Goal: Navigation & Orientation: Find specific page/section

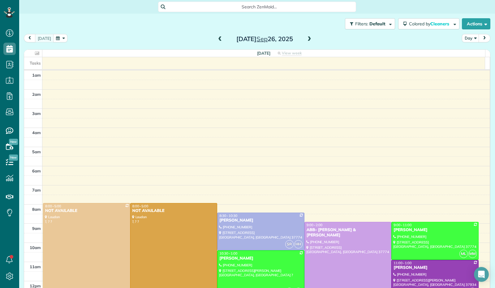
scroll to position [114, 0]
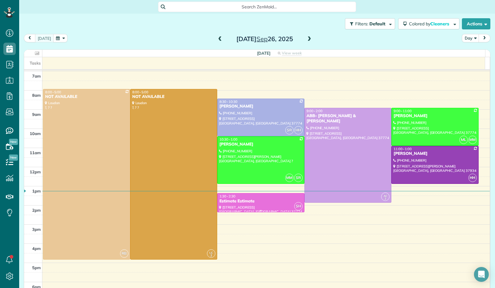
click at [228, 200] on div "Estimate Estimate" at bounding box center [261, 201] width 84 height 5
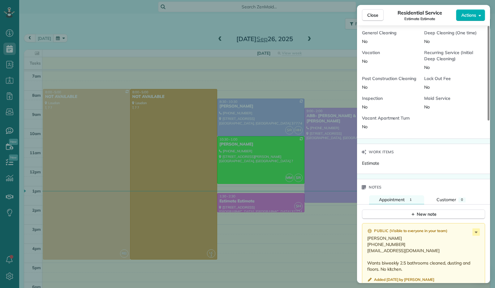
scroll to position [341, 0]
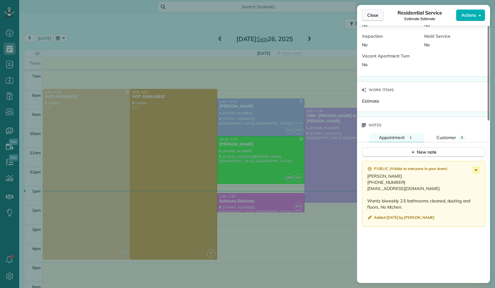
click at [373, 15] on span "Close" at bounding box center [372, 15] width 11 height 6
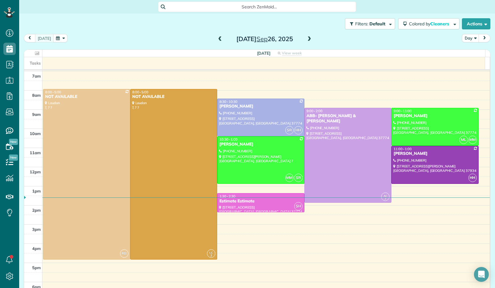
click at [306, 40] on span at bounding box center [309, 40] width 7 height 6
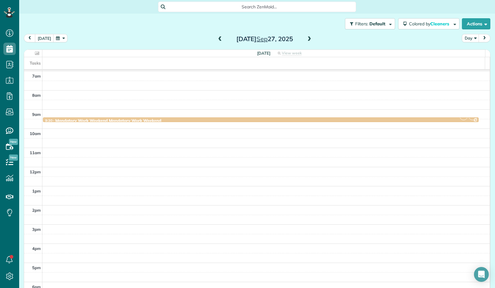
click at [306, 41] on span at bounding box center [309, 40] width 7 height 6
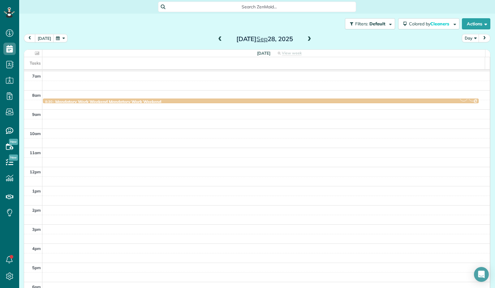
click at [306, 41] on span at bounding box center [309, 40] width 7 height 6
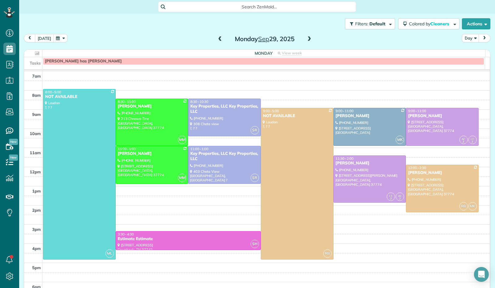
click at [306, 38] on span at bounding box center [309, 40] width 7 height 6
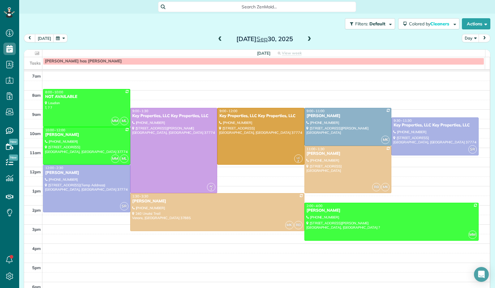
click at [308, 40] on span at bounding box center [309, 40] width 7 height 6
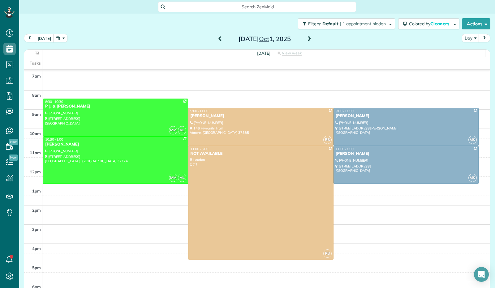
click at [306, 40] on span at bounding box center [309, 40] width 7 height 6
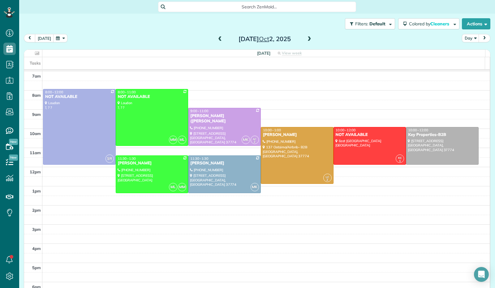
click at [306, 40] on span at bounding box center [309, 40] width 7 height 6
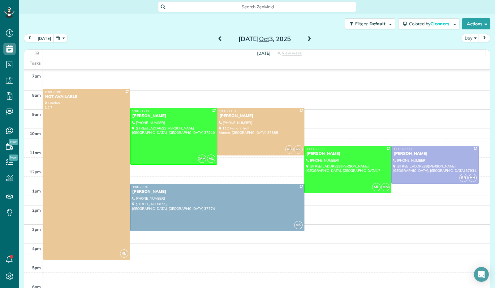
click at [306, 40] on span at bounding box center [309, 40] width 7 height 6
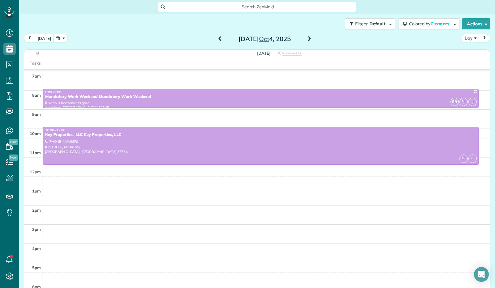
click at [306, 40] on span at bounding box center [309, 40] width 7 height 6
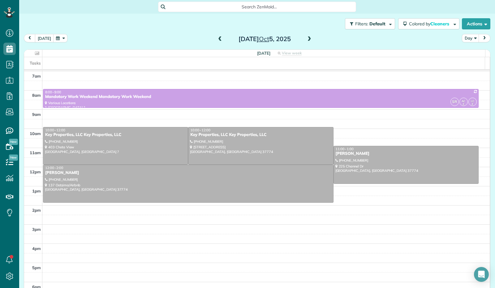
click at [306, 40] on span at bounding box center [309, 40] width 7 height 6
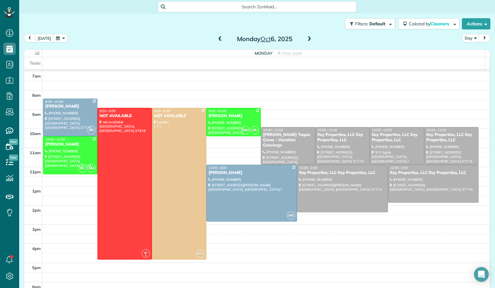
click at [306, 40] on span at bounding box center [309, 40] width 7 height 6
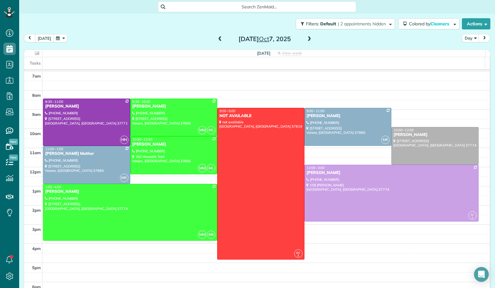
click at [47, 39] on button "[DATE]" at bounding box center [44, 38] width 19 height 8
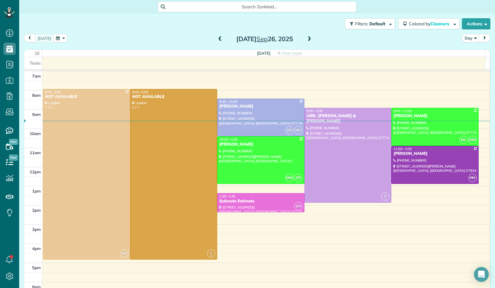
click at [306, 38] on span at bounding box center [309, 40] width 7 height 6
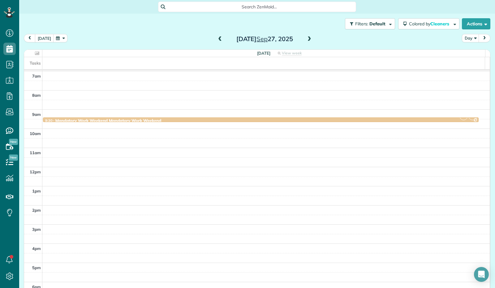
click at [306, 38] on span at bounding box center [309, 40] width 7 height 6
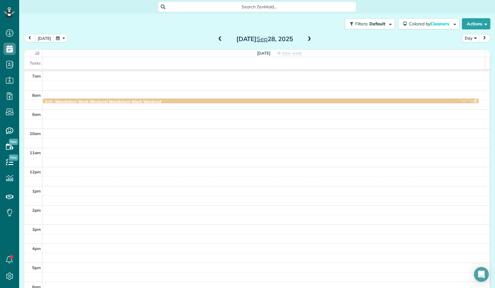
click at [306, 38] on span at bounding box center [309, 40] width 7 height 6
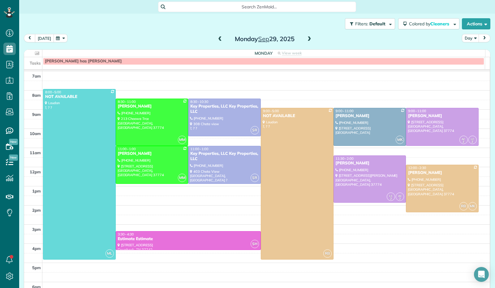
click at [40, 39] on button "[DATE]" at bounding box center [44, 38] width 19 height 8
